Goal: Check status: Check status

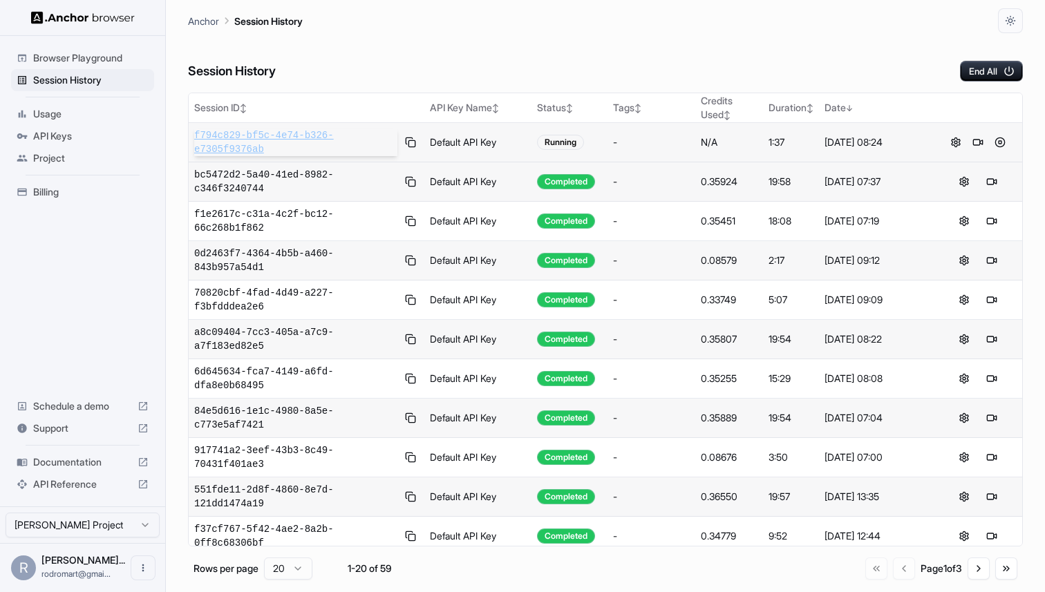
click at [223, 143] on span "f794c829-bf5c-4e74-b326-e7305f9376ab" at bounding box center [295, 143] width 203 height 28
click at [241, 139] on span "f794c829-bf5c-4e74-b326-e7305f9376ab" at bounding box center [295, 143] width 203 height 28
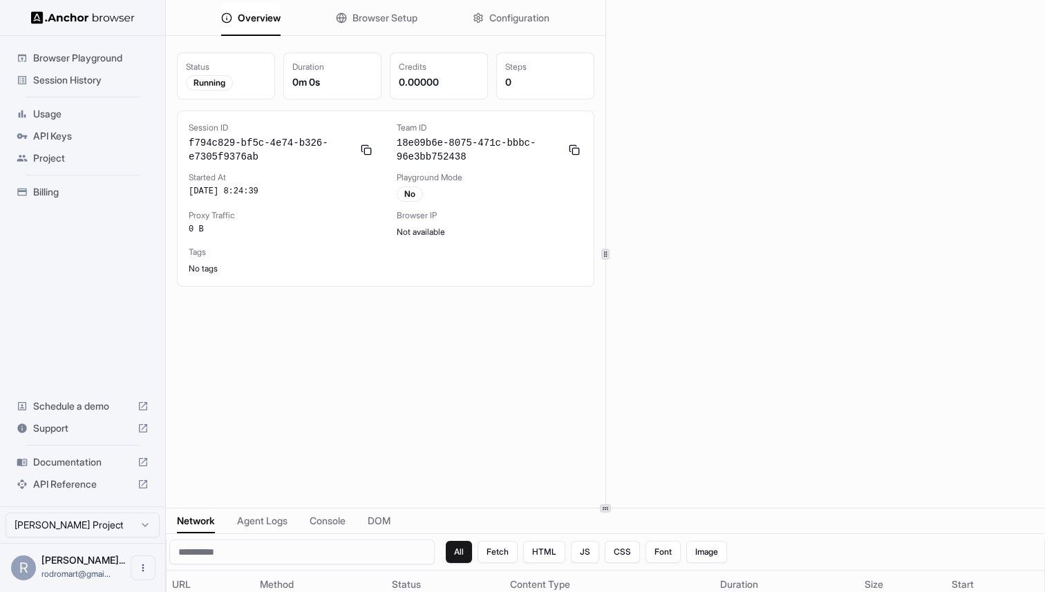
click at [604, 511] on icon at bounding box center [605, 508] width 7 height 7
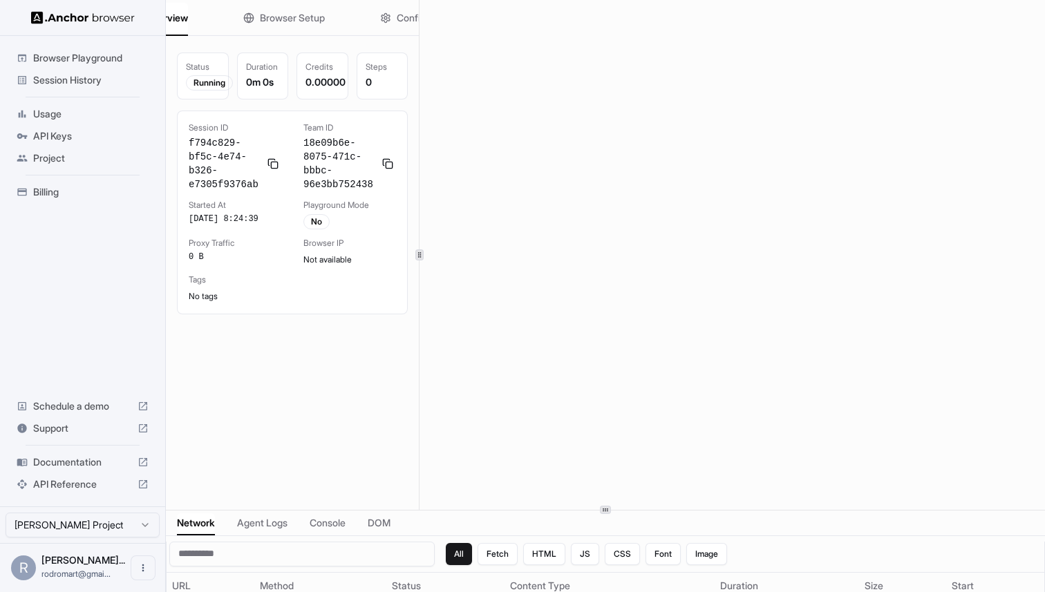
click at [420, 259] on div at bounding box center [419, 255] width 8 height 11
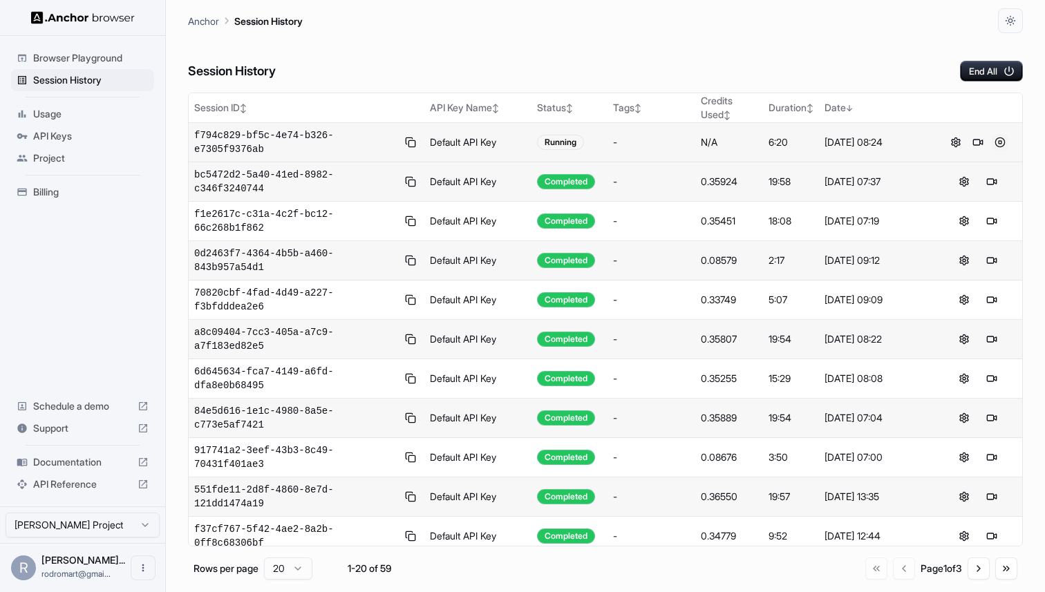
click at [1000, 139] on button at bounding box center [1000, 142] width 17 height 17
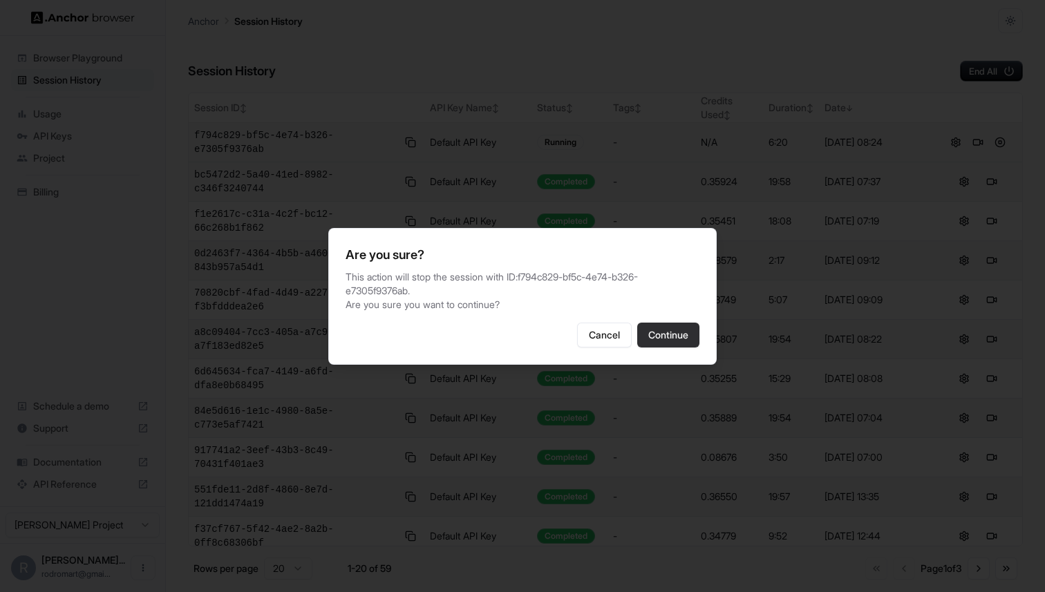
click at [675, 330] on button "Continue" at bounding box center [668, 335] width 62 height 25
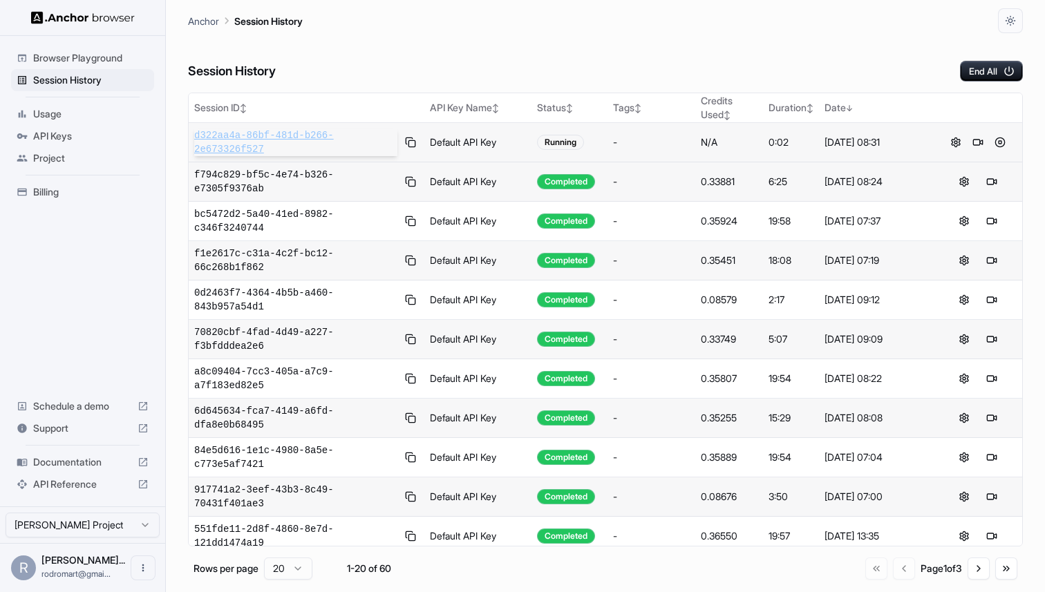
click at [253, 142] on span "d322aa4a-86bf-481d-b266-2e673326f527" at bounding box center [295, 143] width 203 height 28
click at [411, 140] on button at bounding box center [411, 142] width 16 height 17
click at [64, 134] on span "API Keys" at bounding box center [90, 136] width 115 height 14
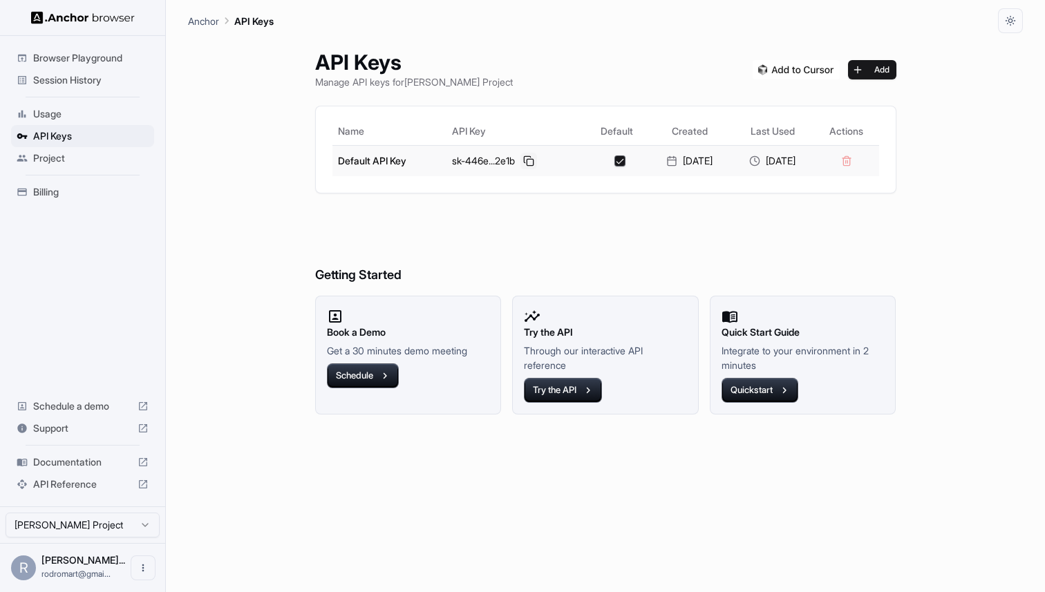
click at [521, 158] on button at bounding box center [529, 161] width 17 height 17
click at [73, 76] on span "Session History" at bounding box center [90, 80] width 115 height 14
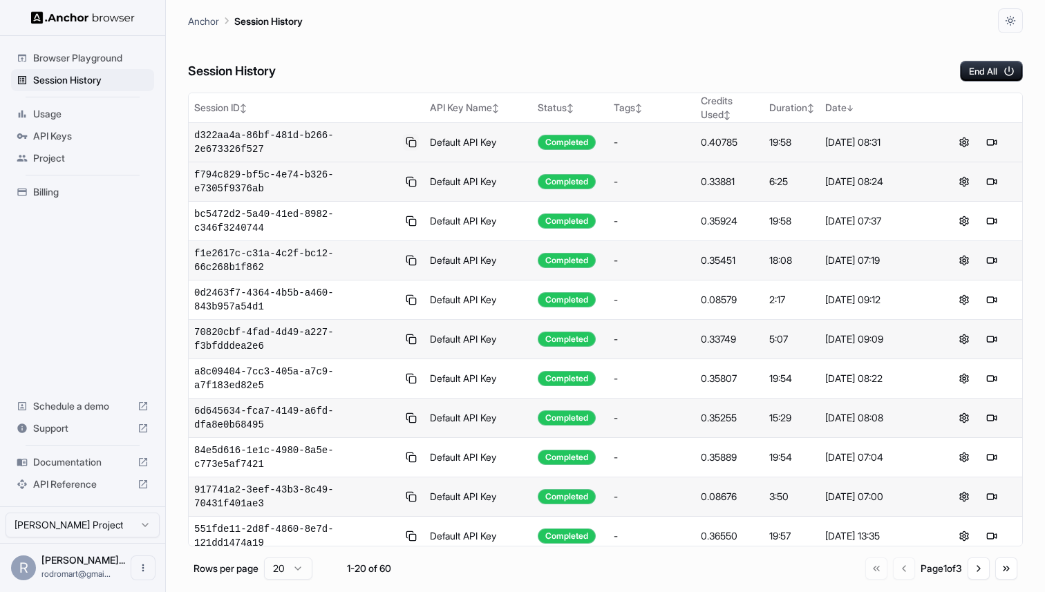
click at [412, 139] on button at bounding box center [411, 142] width 16 height 17
click at [95, 84] on span "Session History" at bounding box center [90, 80] width 115 height 14
click at [67, 136] on span "API Keys" at bounding box center [90, 136] width 115 height 14
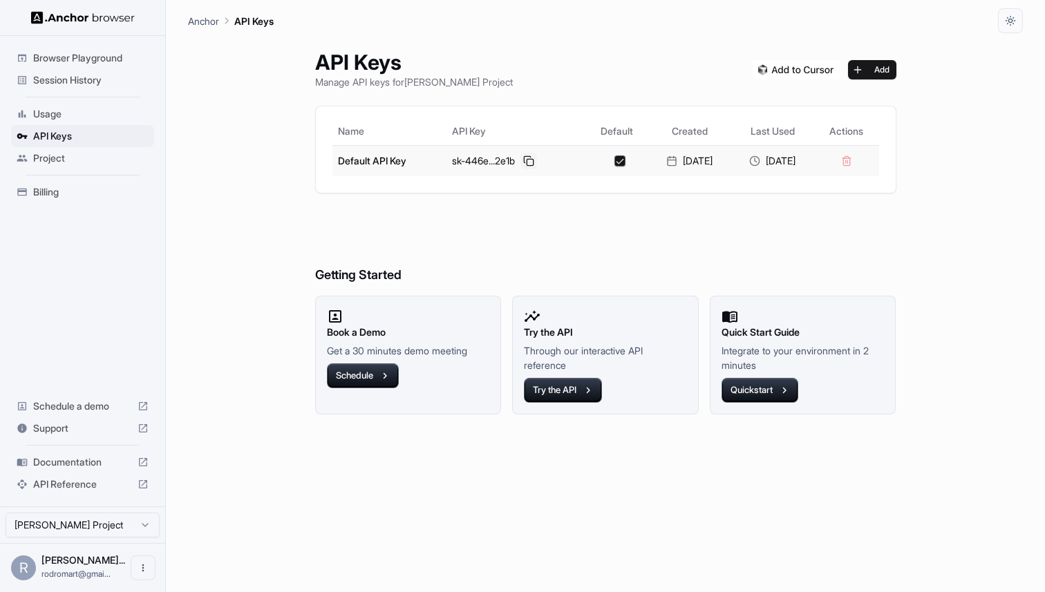
click at [521, 158] on button at bounding box center [529, 161] width 17 height 17
click at [72, 75] on span "Session History" at bounding box center [90, 80] width 115 height 14
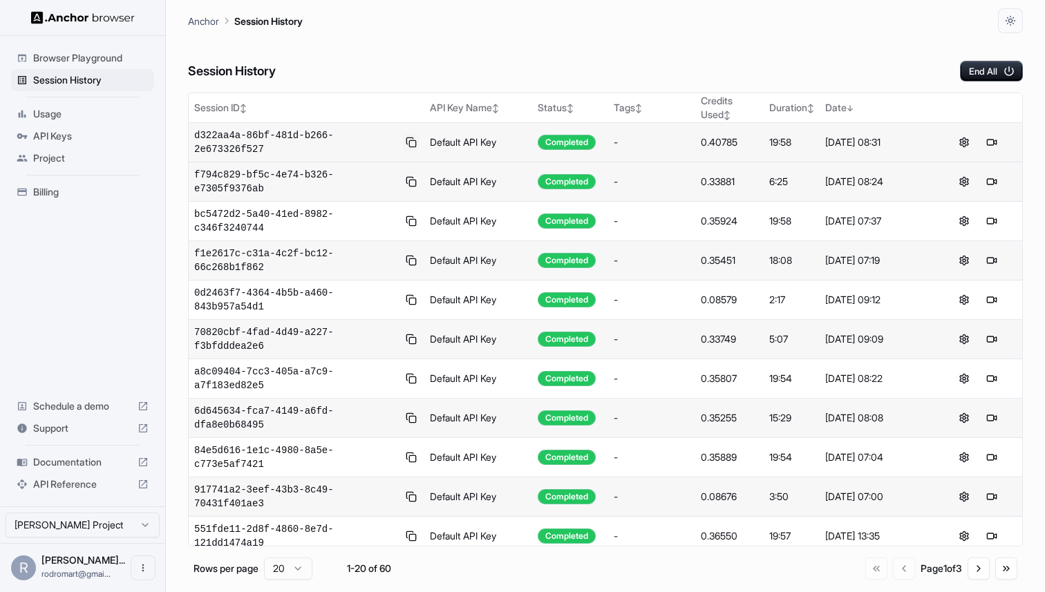
click at [412, 142] on button at bounding box center [411, 142] width 16 height 17
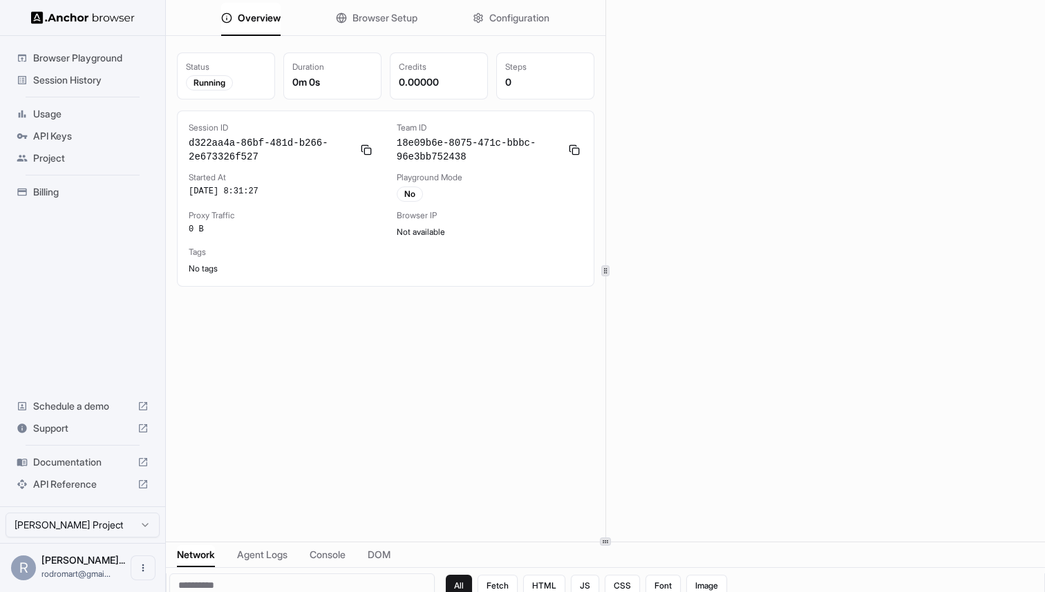
click at [610, 539] on div at bounding box center [605, 542] width 11 height 8
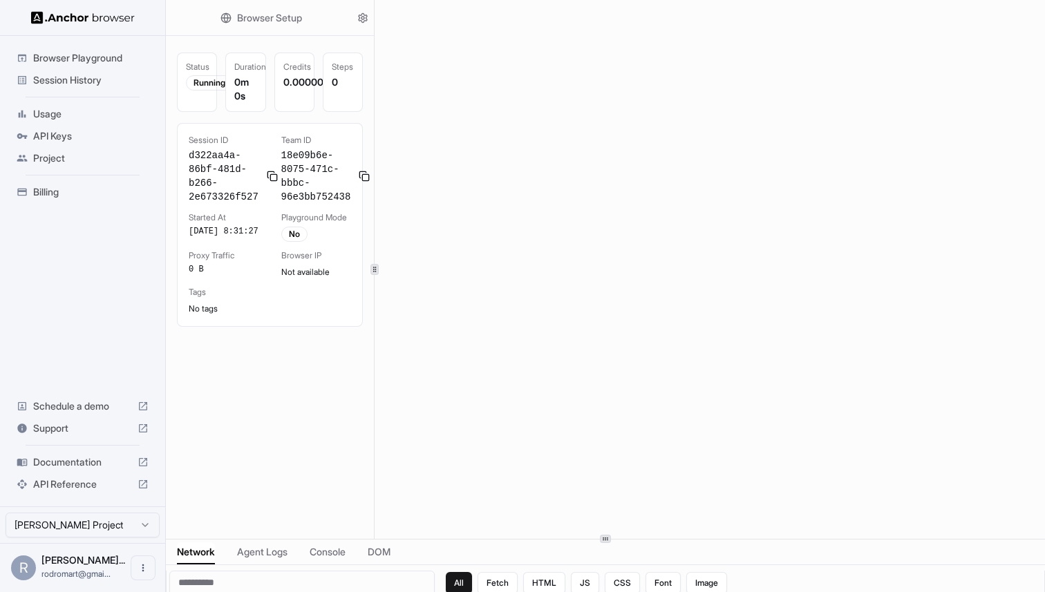
click at [374, 232] on div at bounding box center [374, 269] width 1 height 539
click at [259, 433] on div "Status Running Duration 0m 0s Credits 0.00000 Steps 0 Session ID d322aa4a-86bf-…" at bounding box center [269, 310] width 207 height 539
click at [363, 19] on icon "button" at bounding box center [362, 17] width 11 height 11
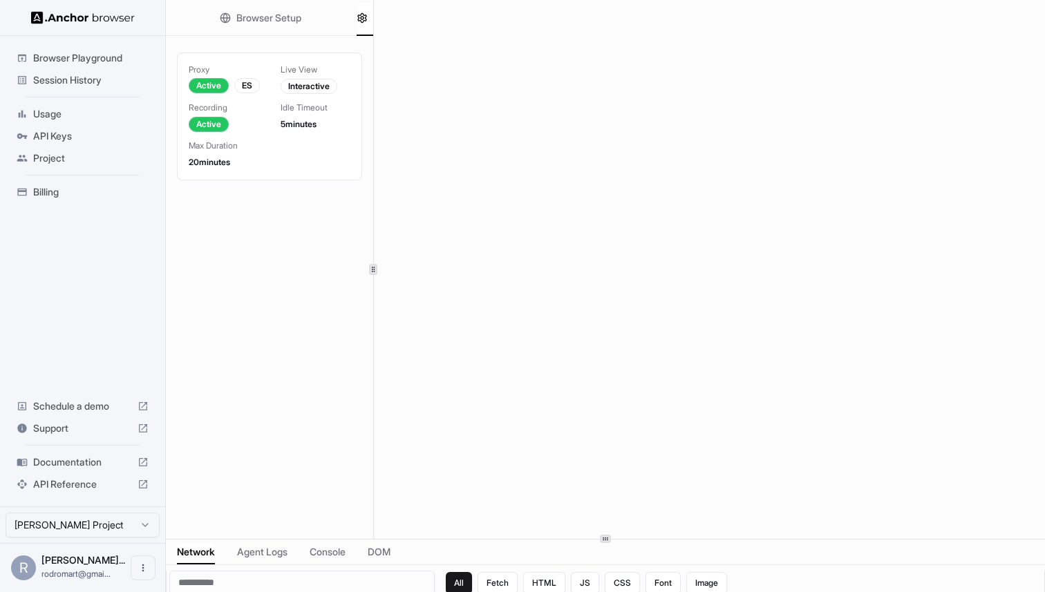
click at [270, 18] on span "Browser Setup" at bounding box center [268, 18] width 65 height 14
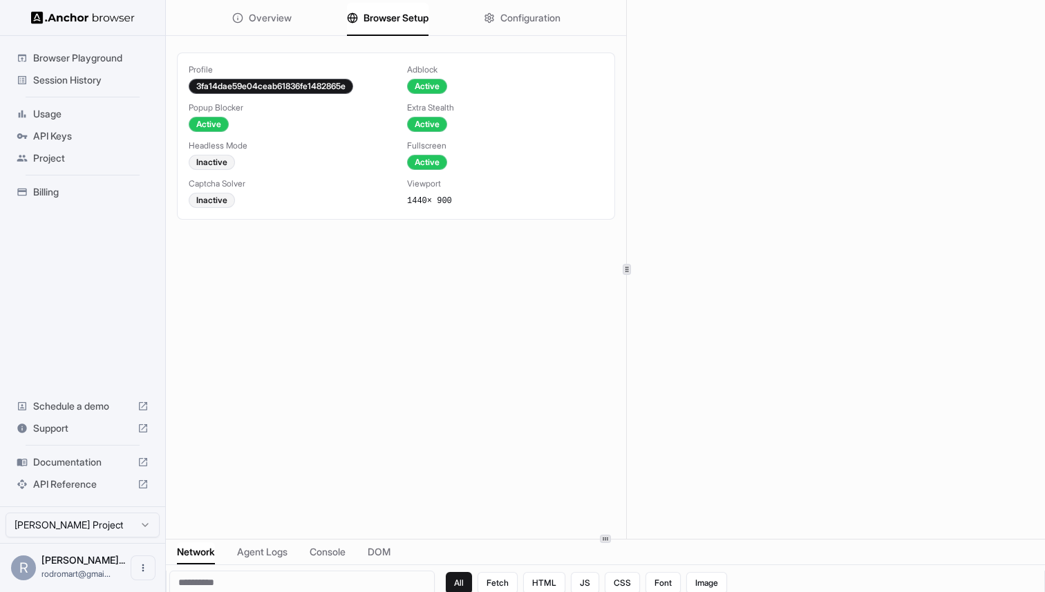
click at [627, 309] on div at bounding box center [626, 269] width 1 height 539
click at [259, 18] on span "Overview" at bounding box center [270, 18] width 43 height 14
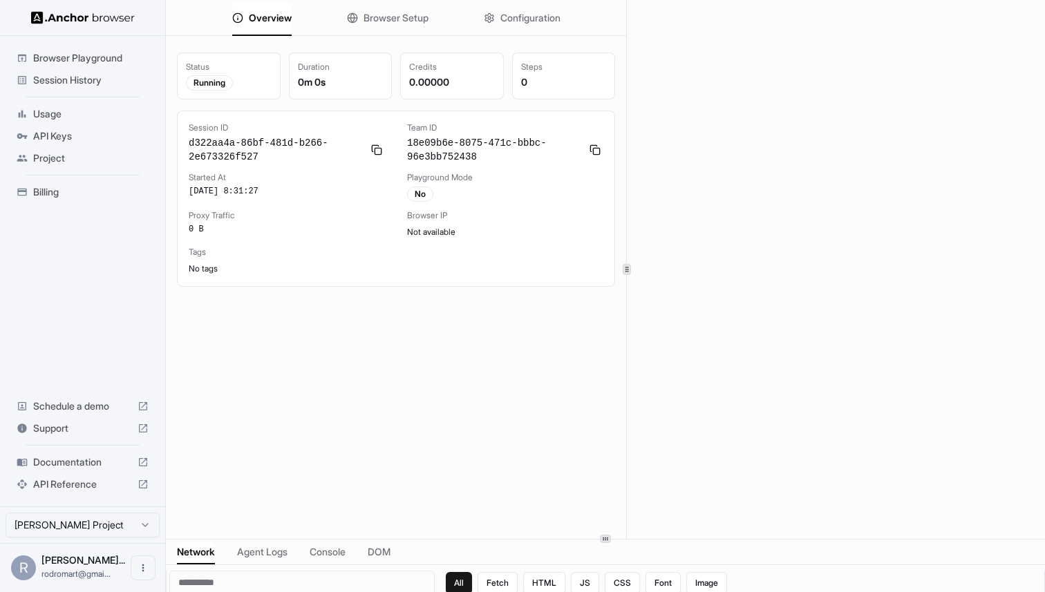
click at [501, 19] on span "Configuration" at bounding box center [531, 18] width 60 height 14
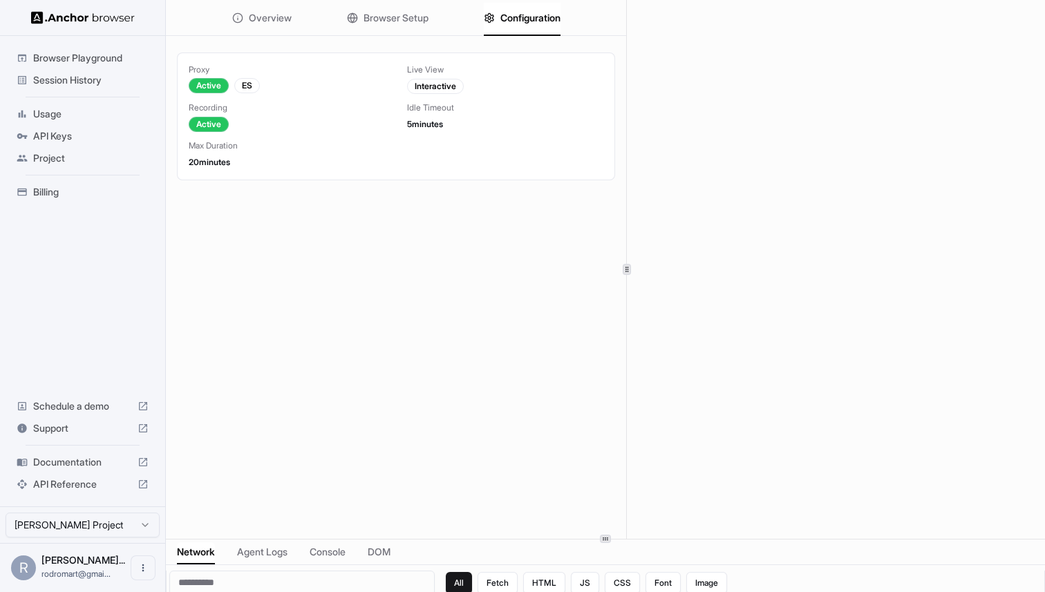
click at [407, 18] on span "Browser Setup" at bounding box center [396, 18] width 65 height 14
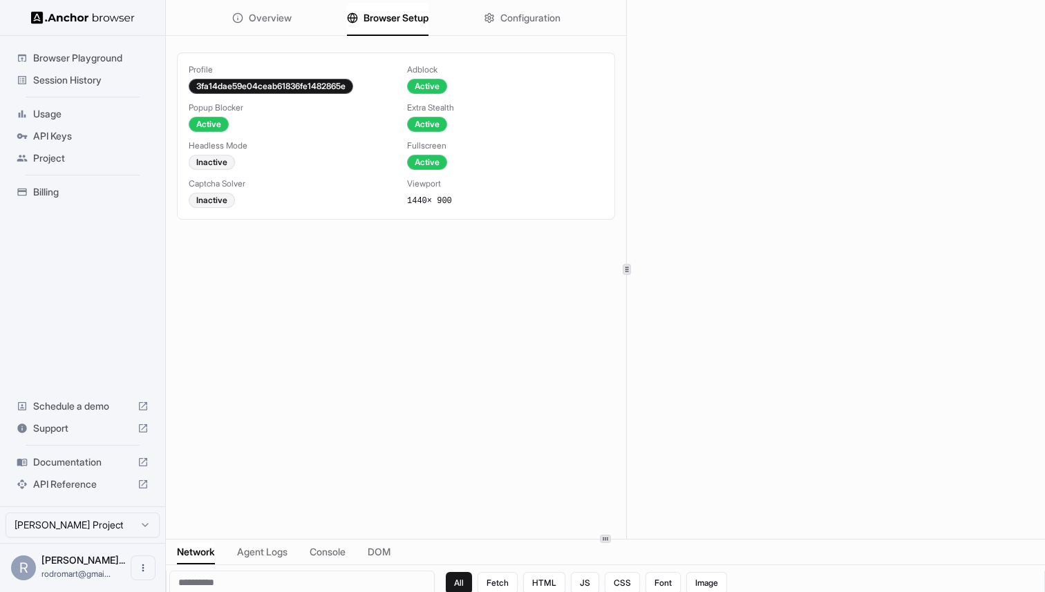
click at [263, 14] on span "Overview" at bounding box center [270, 18] width 43 height 14
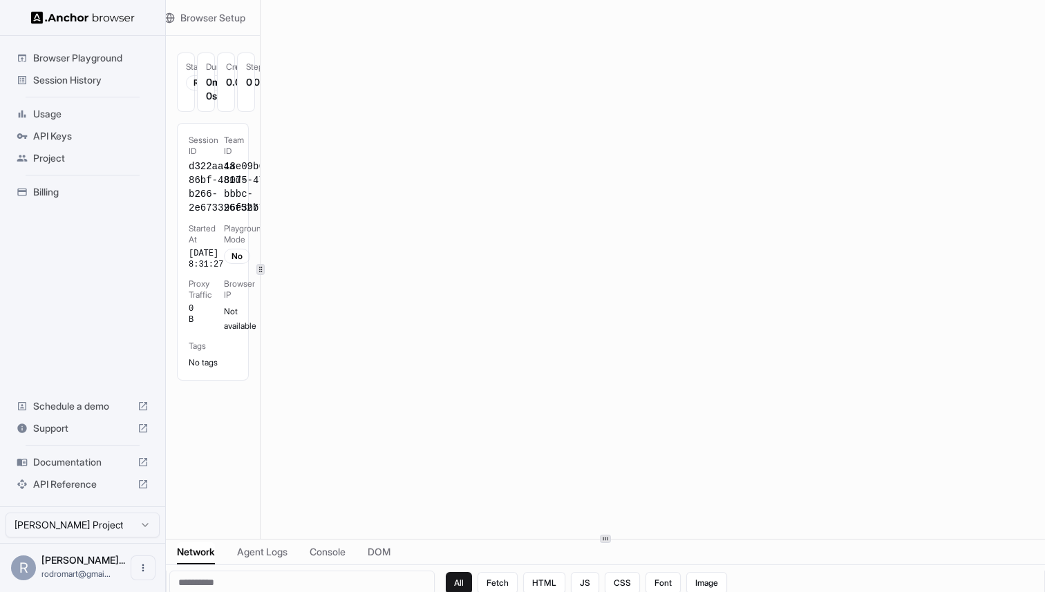
click at [260, 214] on div at bounding box center [260, 269] width 1 height 539
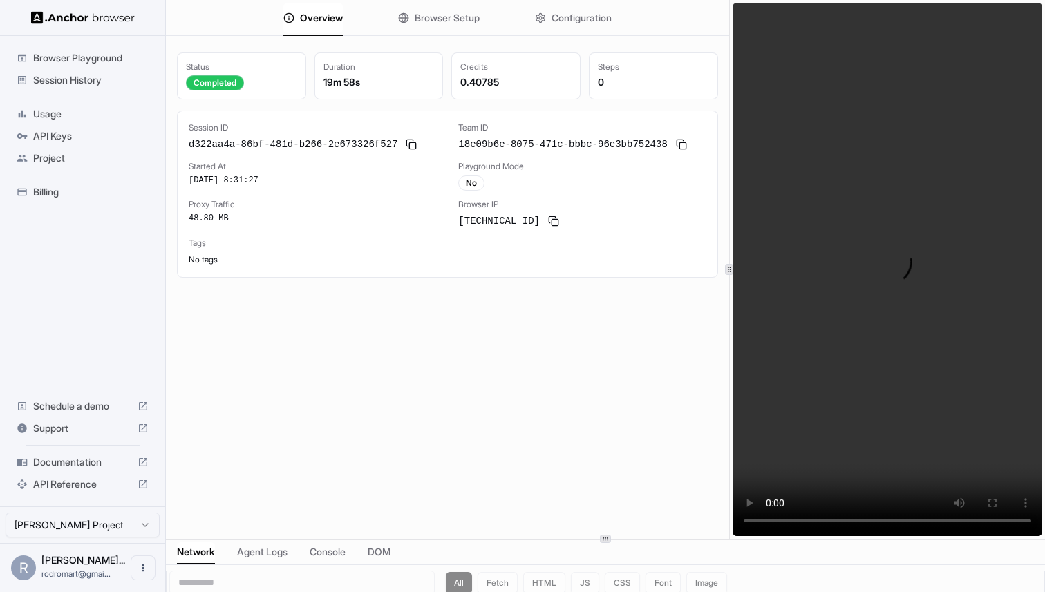
click at [731, 285] on div "Overview Browser Setup Configuration Status Completed Duration 19m 58s Credits …" at bounding box center [605, 269] width 879 height 539
click at [436, 13] on span "Browser Setup" at bounding box center [447, 18] width 65 height 14
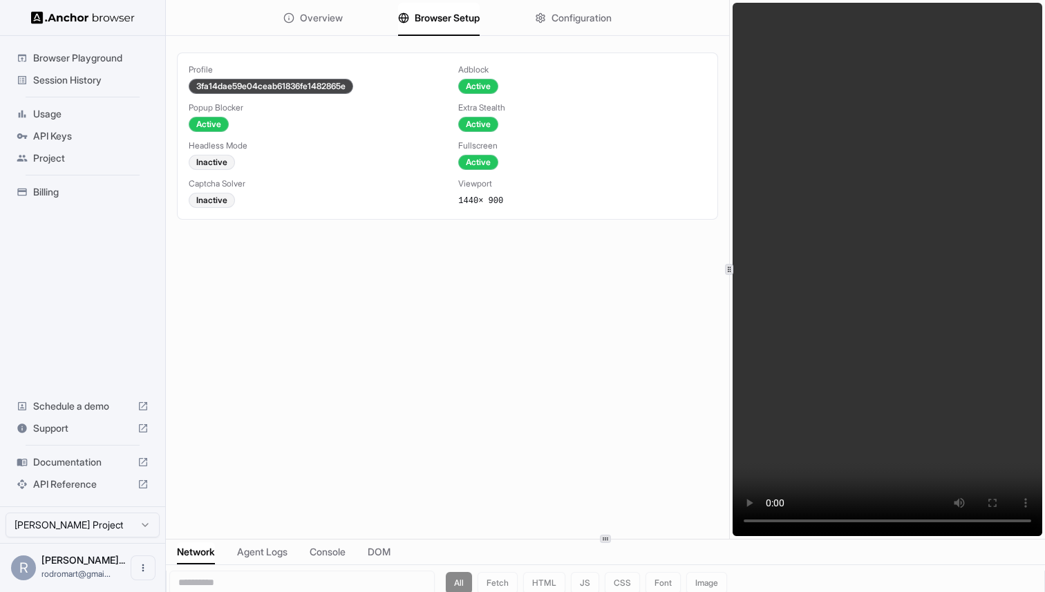
click at [334, 86] on div "3fa14dae59e04ceab61836fe1482865e" at bounding box center [271, 86] width 165 height 15
click at [308, 19] on span "Overview" at bounding box center [321, 18] width 43 height 14
